Goal: Task Accomplishment & Management: Use online tool/utility

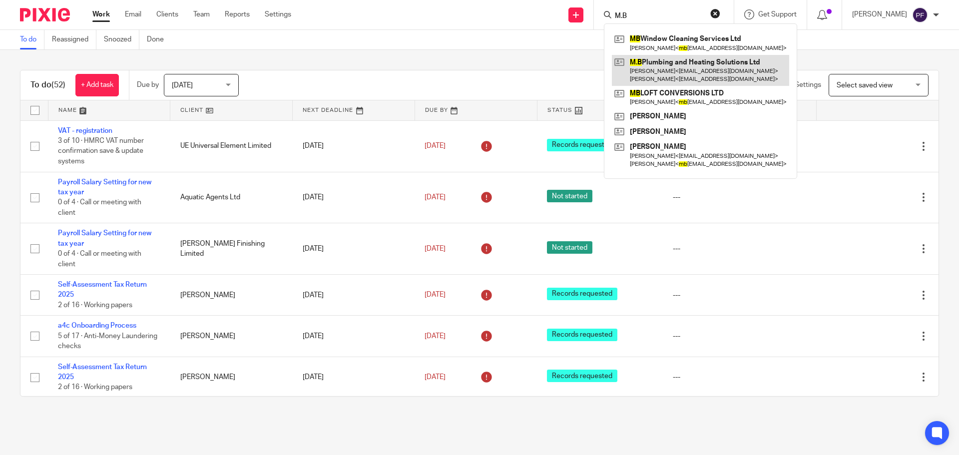
type input "M.B"
click at [641, 66] on link at bounding box center [700, 70] width 177 height 31
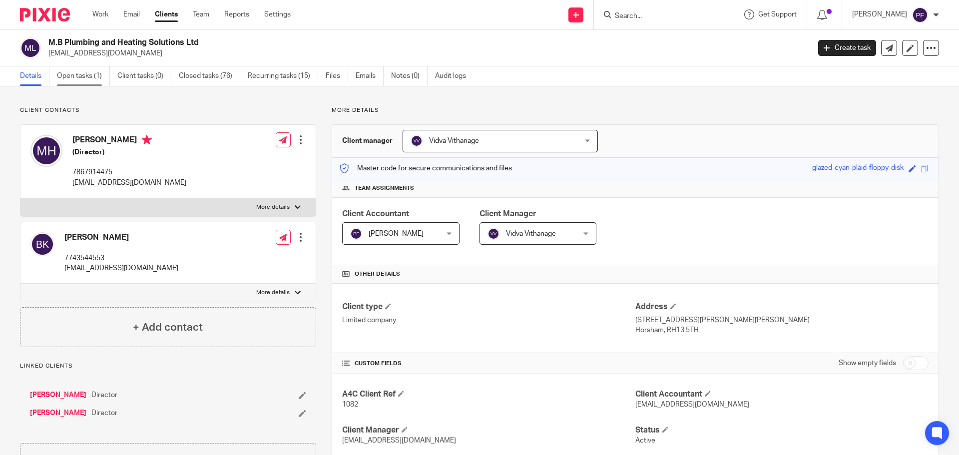
click at [87, 73] on link "Open tasks (1)" at bounding box center [83, 75] width 53 height 19
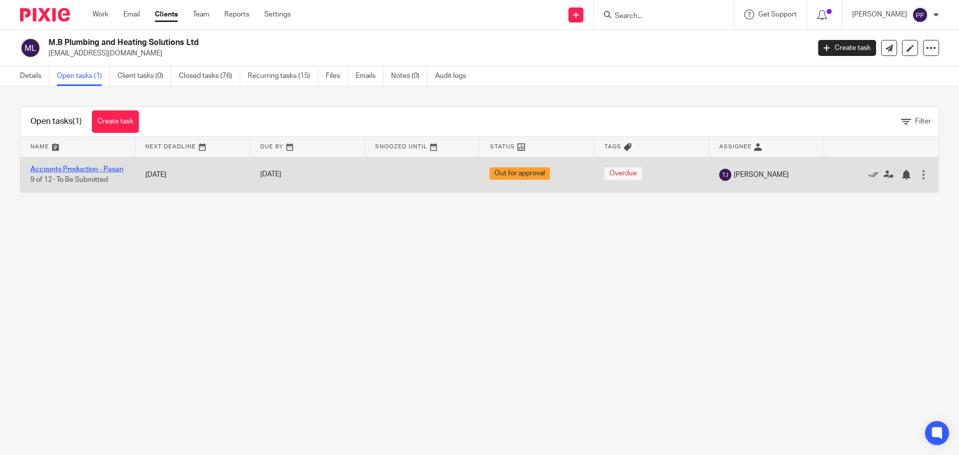
drag, startPoint x: 0, startPoint y: 0, endPoint x: 80, endPoint y: 163, distance: 181.9
click at [80, 166] on link "Accounts Production - Pasan" at bounding box center [76, 169] width 93 height 7
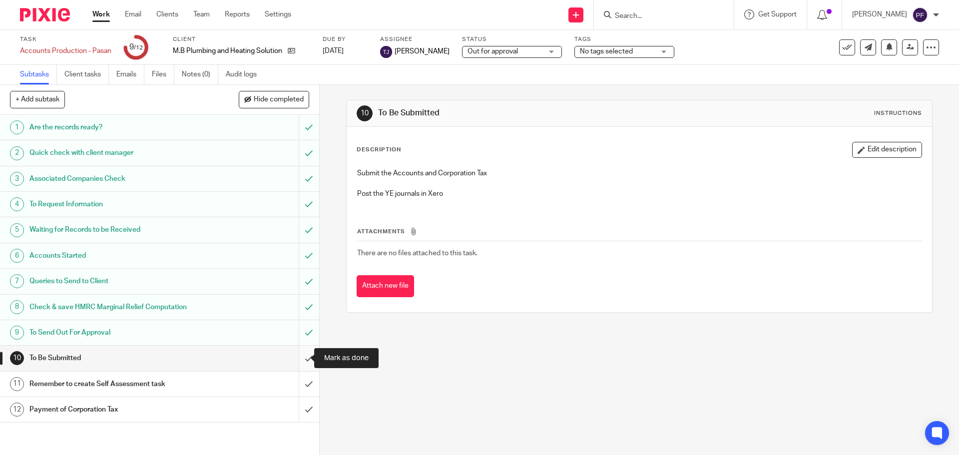
click at [295, 353] on input "submit" at bounding box center [159, 358] width 319 height 25
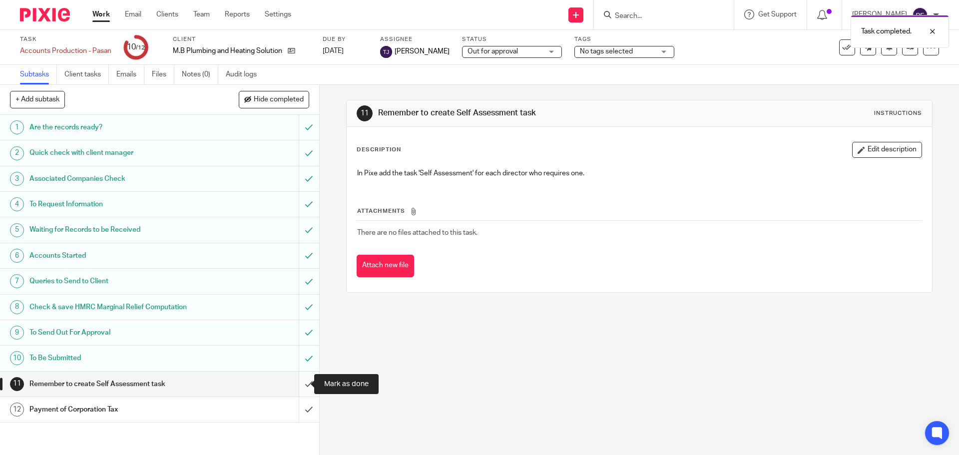
click at [295, 383] on input "submit" at bounding box center [159, 384] width 319 height 25
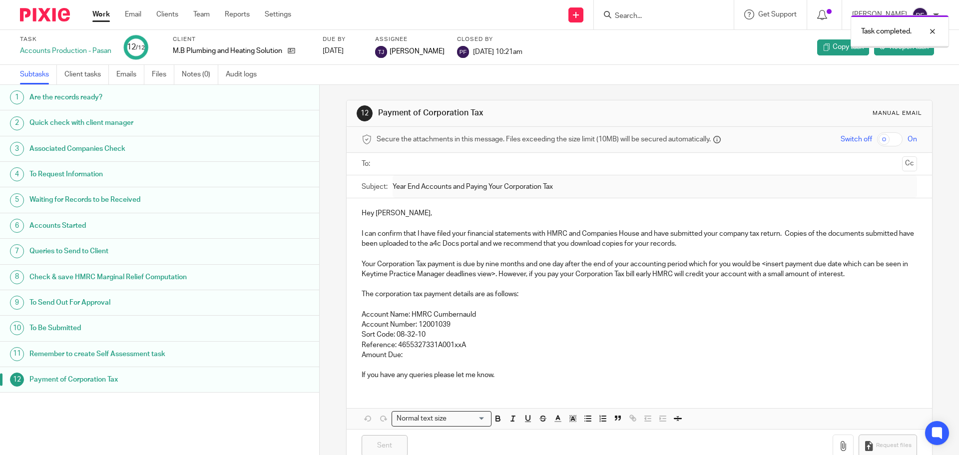
drag, startPoint x: 0, startPoint y: 0, endPoint x: 107, endPoint y: 15, distance: 108.0
click at [107, 15] on link "Work" at bounding box center [100, 14] width 17 height 10
